Goal: Contribute content: Contribute content

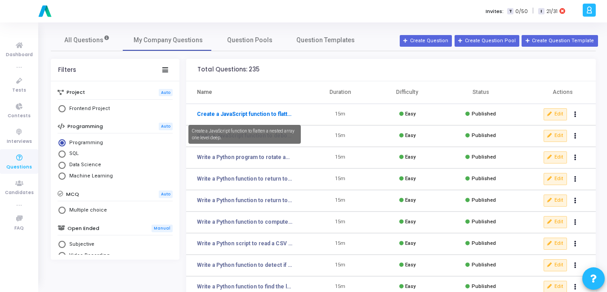
click at [261, 114] on link "Create a JavaScript function to flatten a nested array one level deep." at bounding box center [245, 114] width 96 height 8
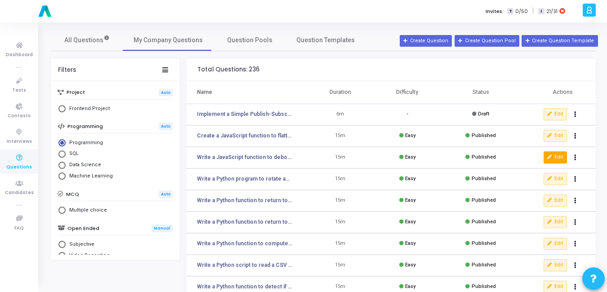
click at [552, 159] on icon at bounding box center [549, 157] width 5 height 5
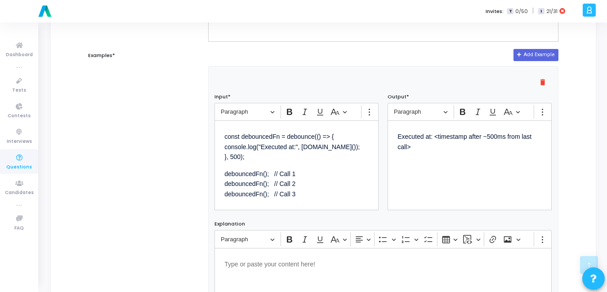
scroll to position [362, 0]
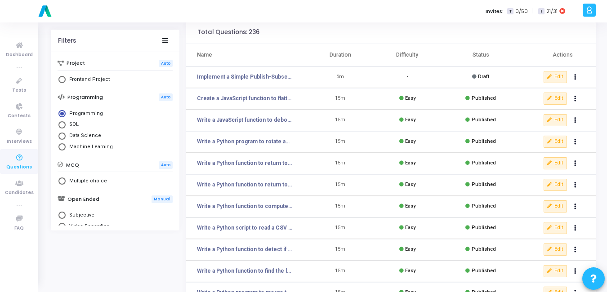
scroll to position [39, 0]
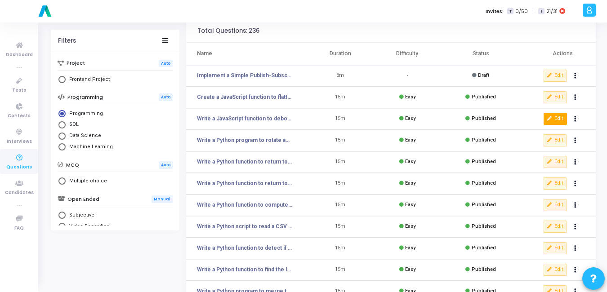
click at [559, 119] on button "Edit" at bounding box center [555, 119] width 23 height 12
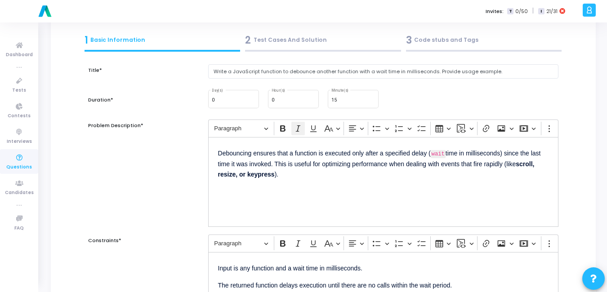
scroll to position [41, 0]
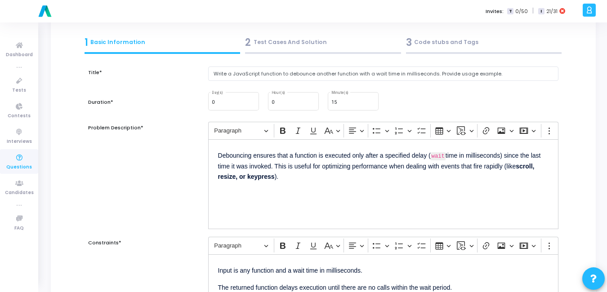
click at [284, 44] on div "2 Test Cases And Solution" at bounding box center [323, 42] width 156 height 15
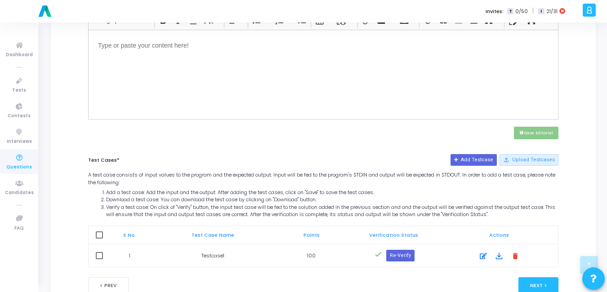
scroll to position [359, 0]
